Goal: Information Seeking & Learning: Learn about a topic

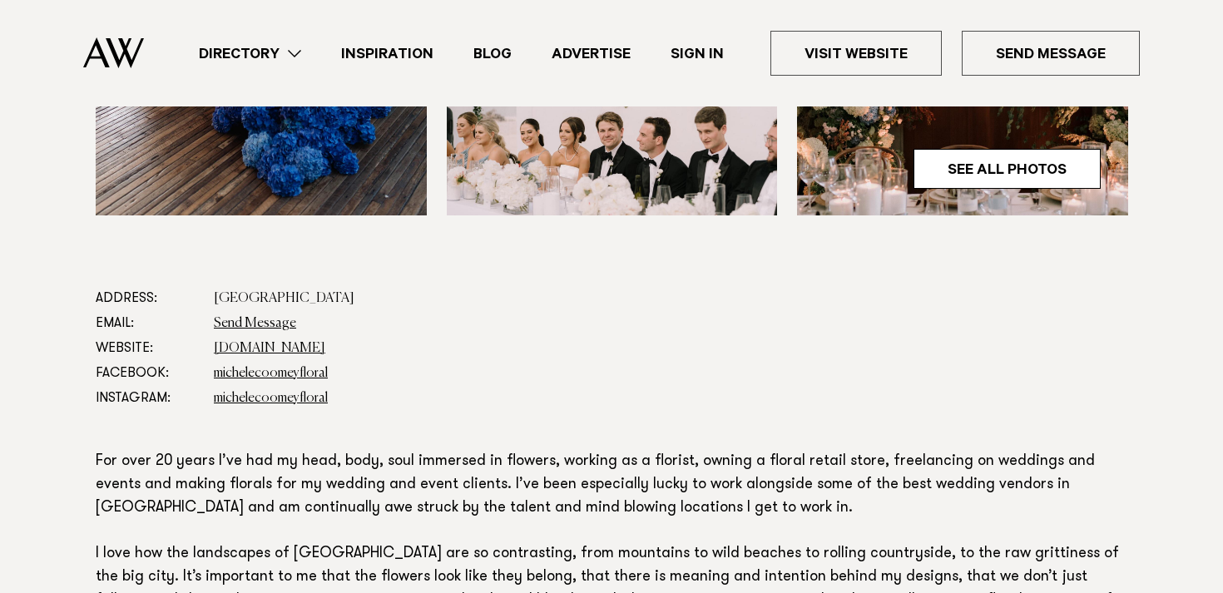
scroll to position [709, 0]
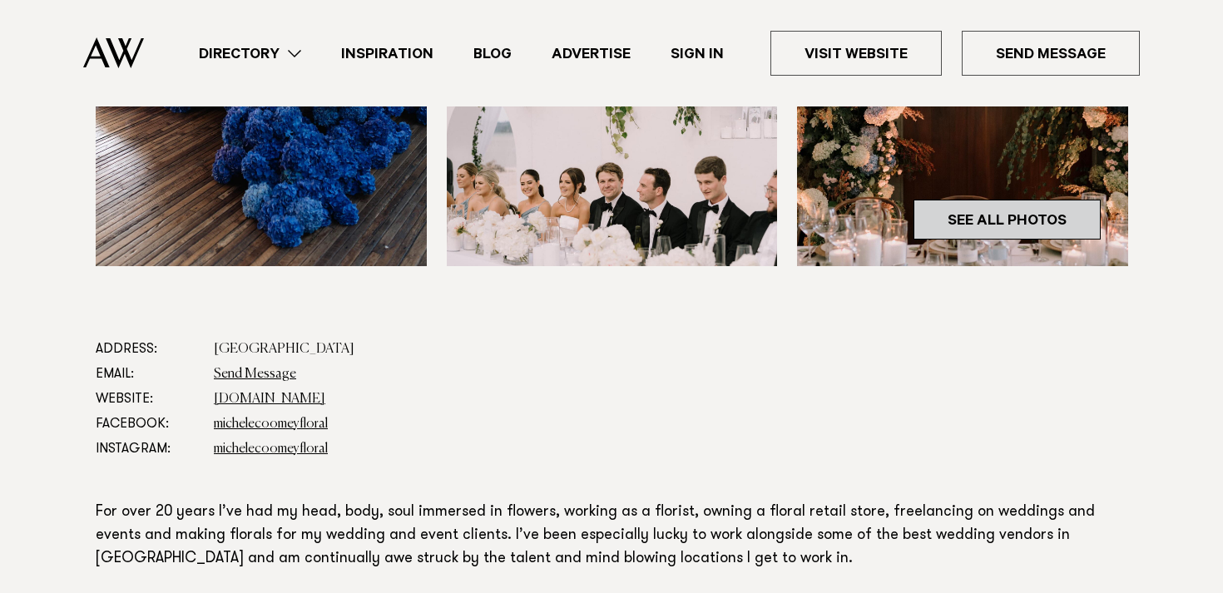
click at [1006, 215] on link "See All Photos" at bounding box center [1007, 220] width 187 height 40
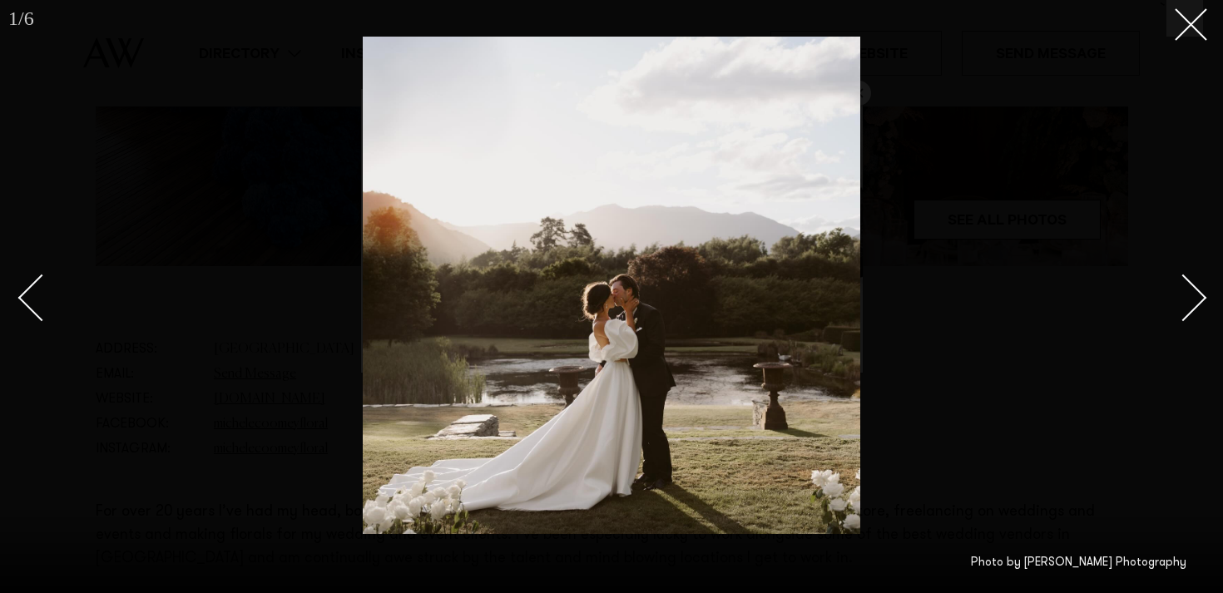
click at [1198, 300] on div "Next slide" at bounding box center [1183, 297] width 47 height 47
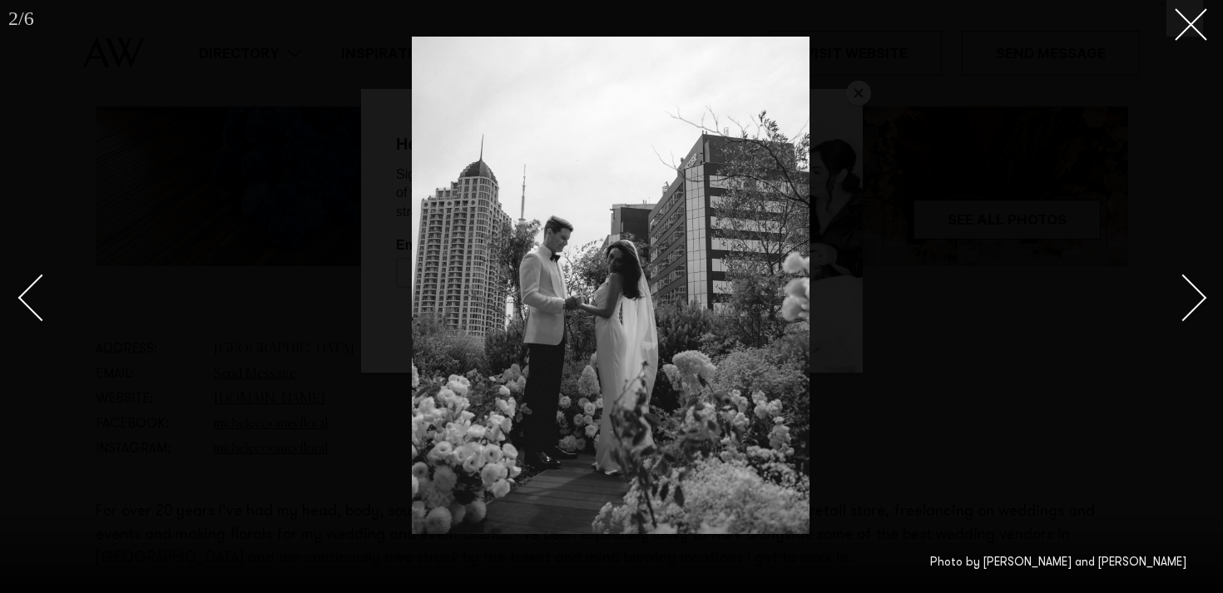
click at [1198, 300] on div "Next slide" at bounding box center [1183, 297] width 47 height 47
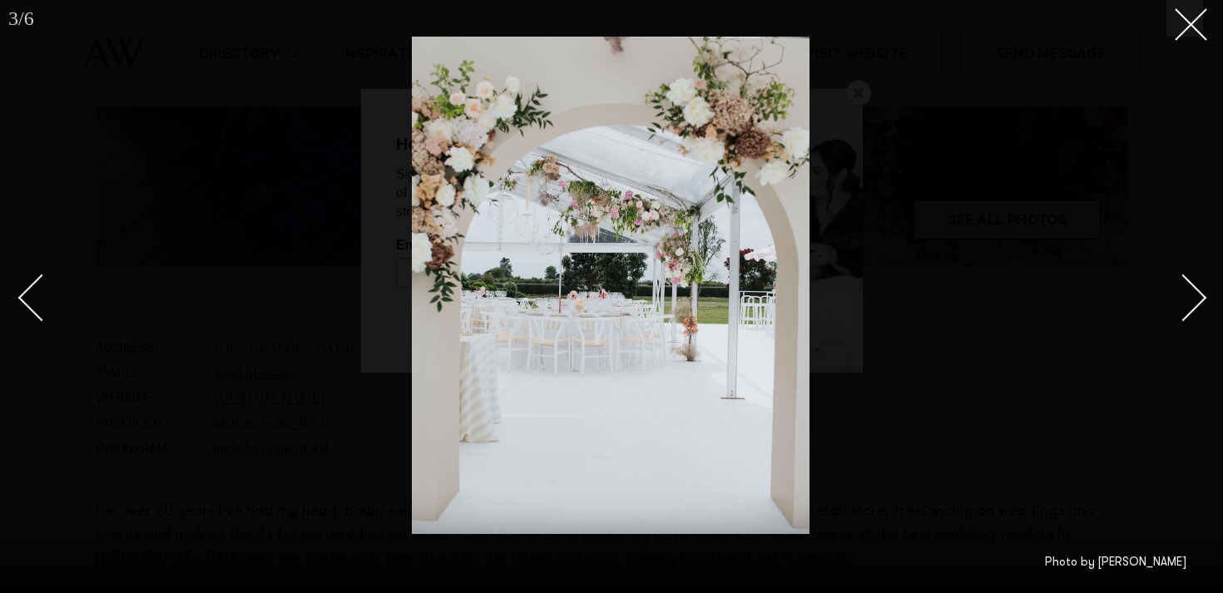
click at [1198, 300] on div "Next slide" at bounding box center [1183, 297] width 47 height 47
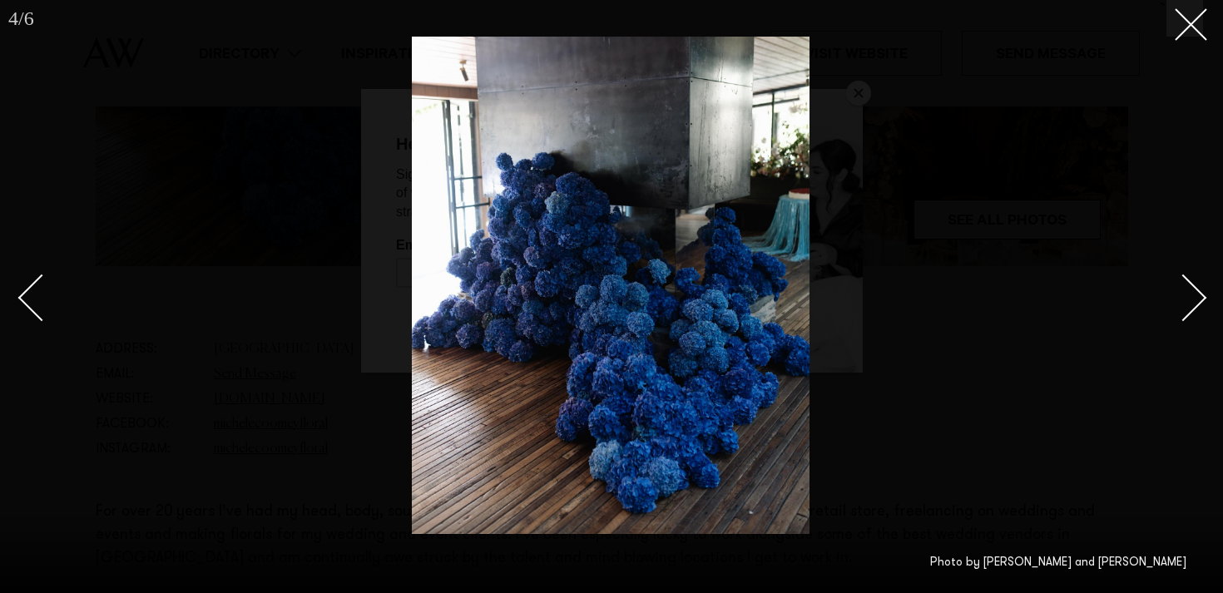
click at [1198, 300] on div "Next slide" at bounding box center [1183, 297] width 47 height 47
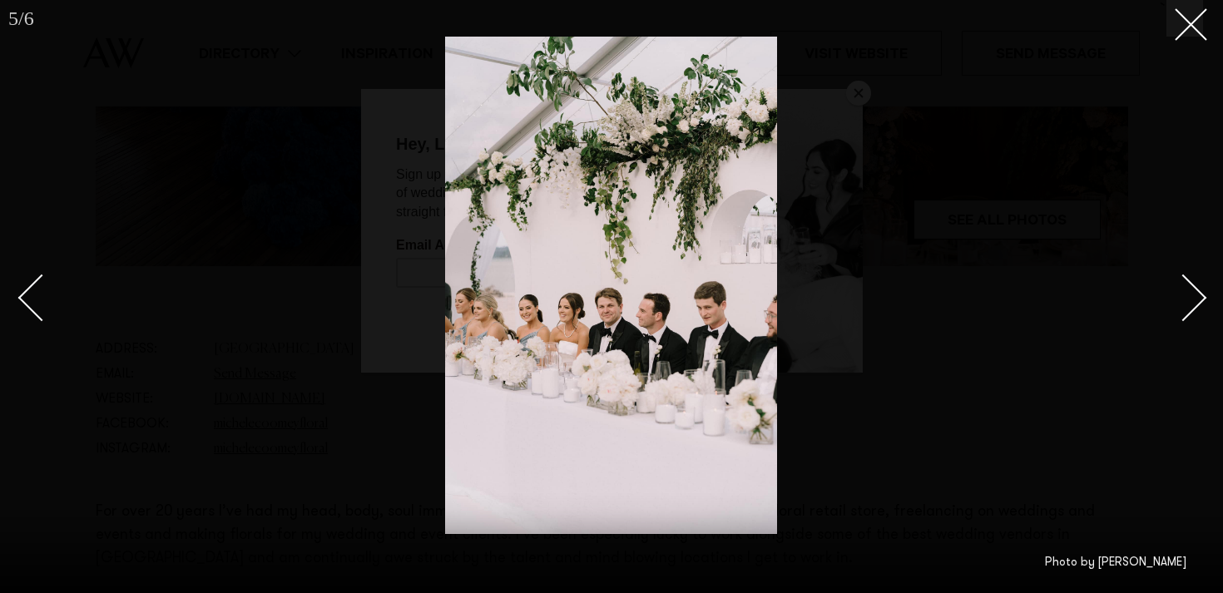
click at [1198, 300] on div "Next slide" at bounding box center [1183, 297] width 47 height 47
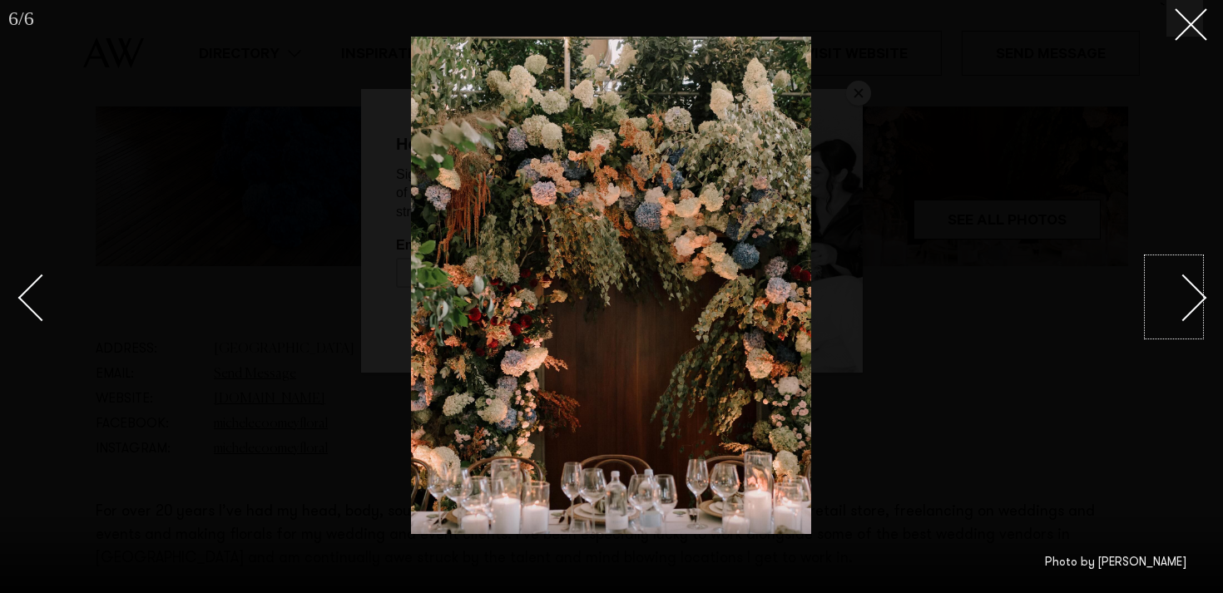
click at [1177, 305] on div "Next slide" at bounding box center [1183, 297] width 47 height 47
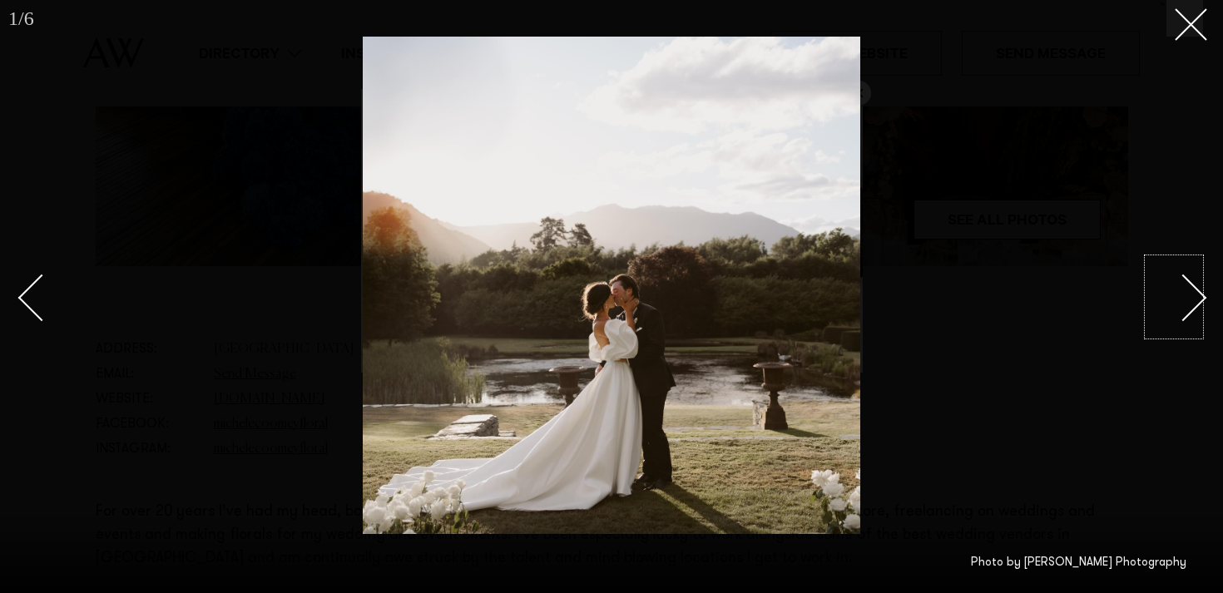
click at [1177, 305] on div "Next slide" at bounding box center [1183, 297] width 47 height 47
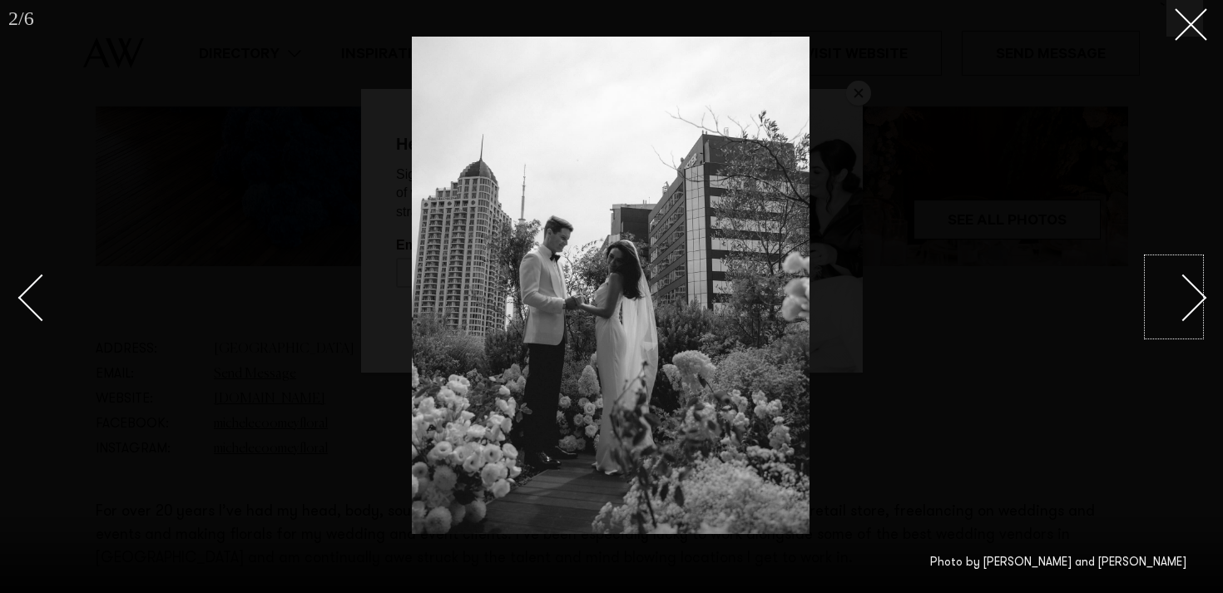
click at [1177, 305] on div "Next slide" at bounding box center [1183, 297] width 47 height 47
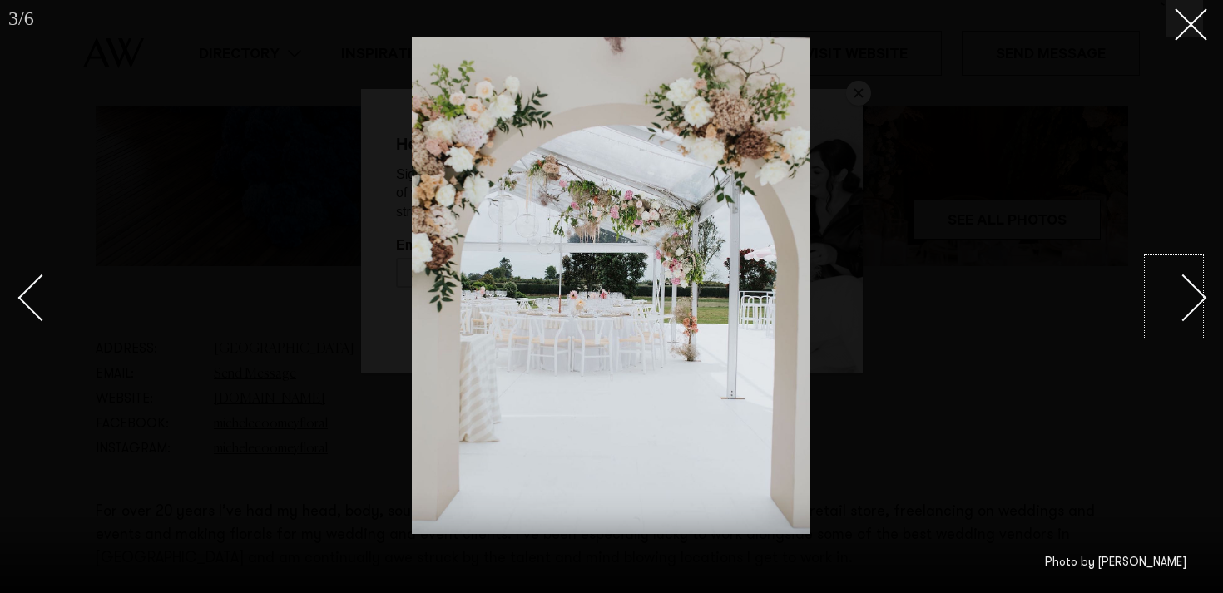
click at [1177, 305] on div "Next slide" at bounding box center [1183, 297] width 47 height 47
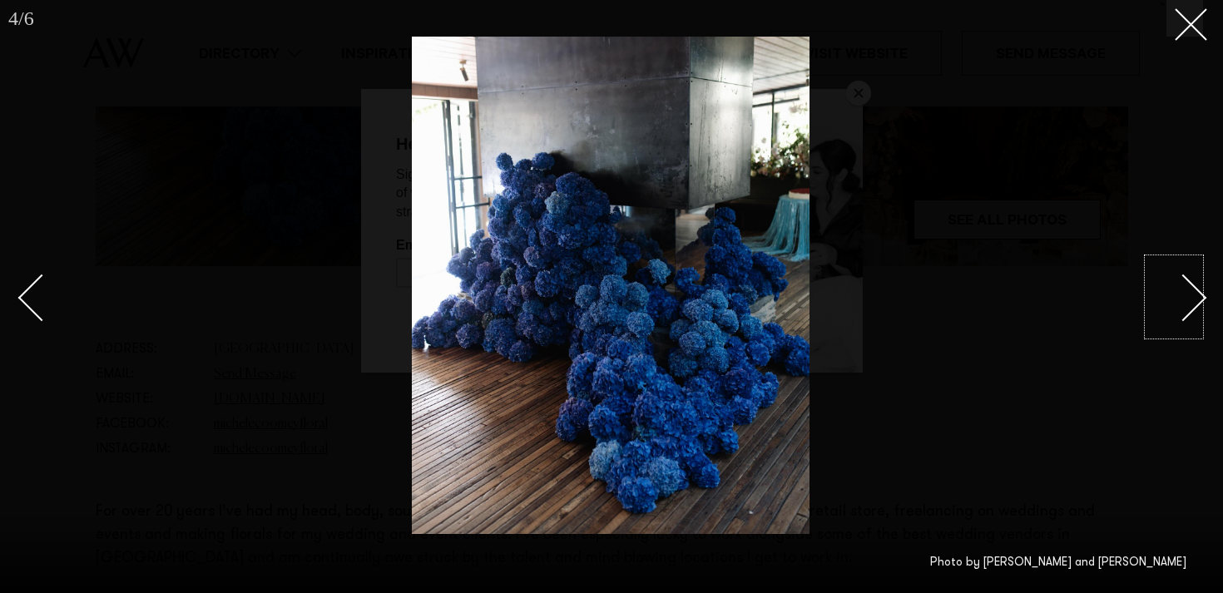
click at [1177, 305] on div "Next slide" at bounding box center [1183, 297] width 47 height 47
